Goal: Navigation & Orientation: Understand site structure

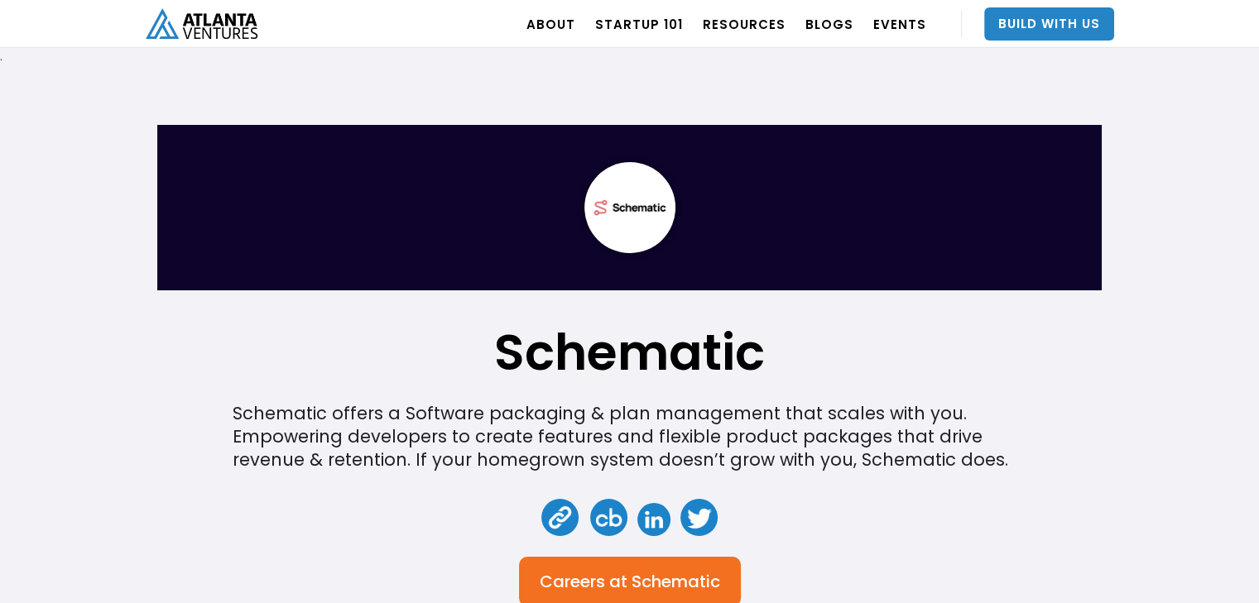
click at [634, 218] on img at bounding box center [629, 207] width 91 height 91
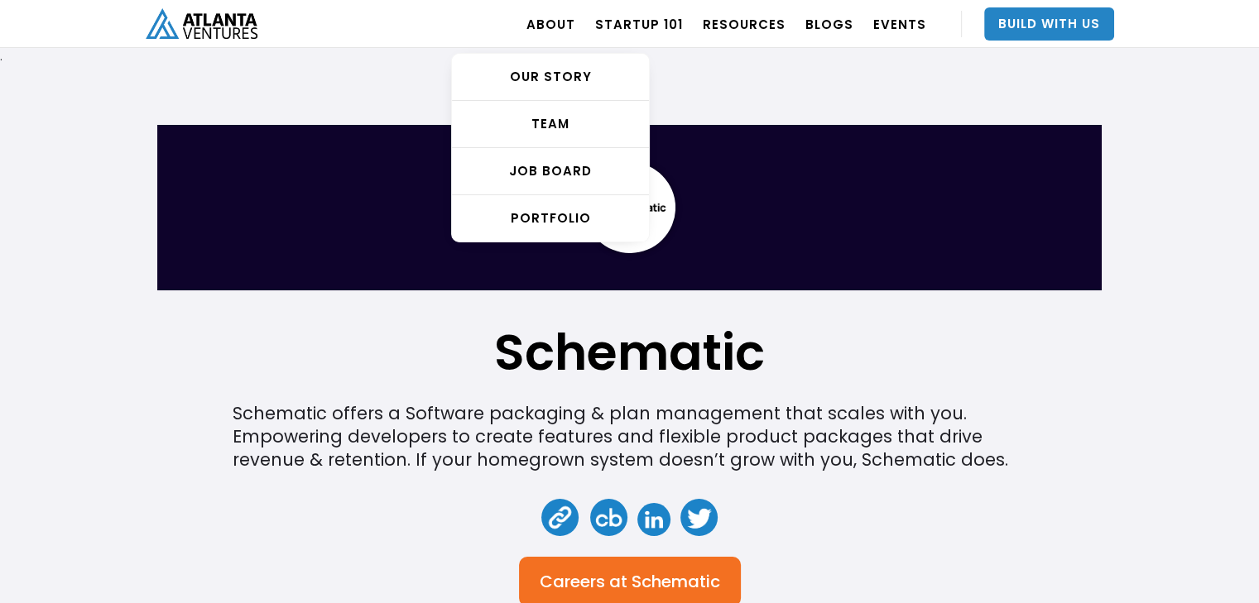
click at [563, 81] on div "OUR STORY" at bounding box center [550, 77] width 197 height 17
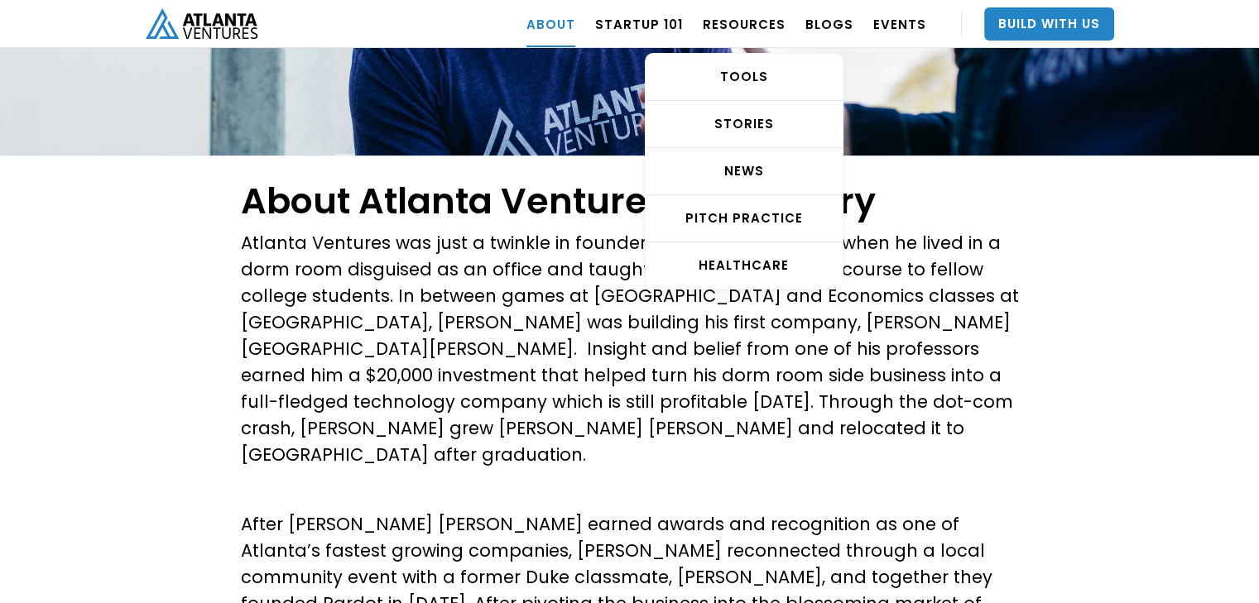
scroll to position [235, 0]
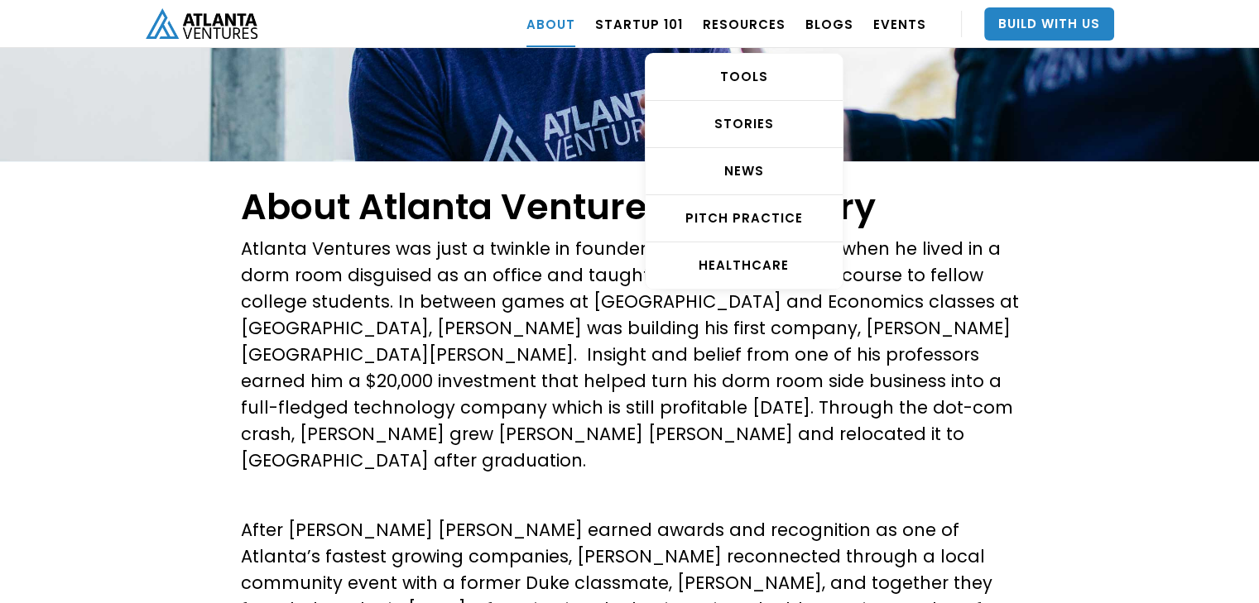
click at [736, 123] on div "STORIES" at bounding box center [744, 124] width 197 height 17
